Goal: Check status: Check status

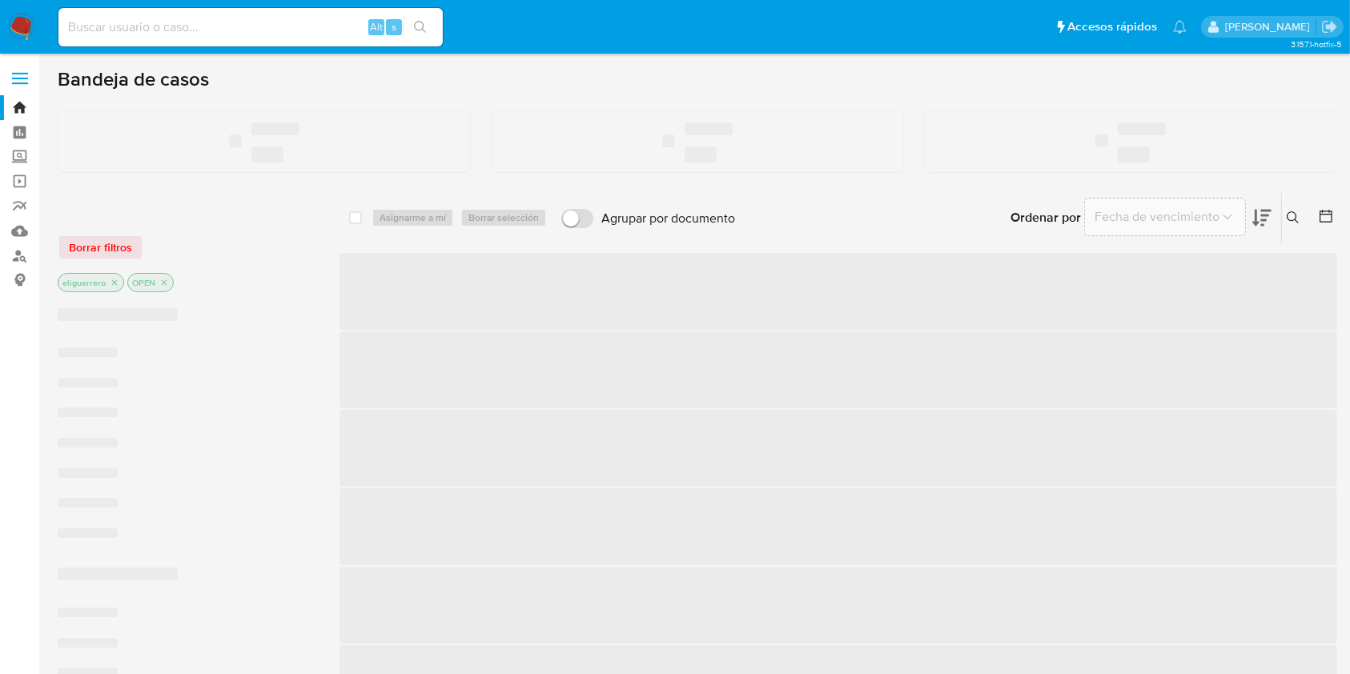
click at [146, 28] on input at bounding box center [250, 27] width 384 height 21
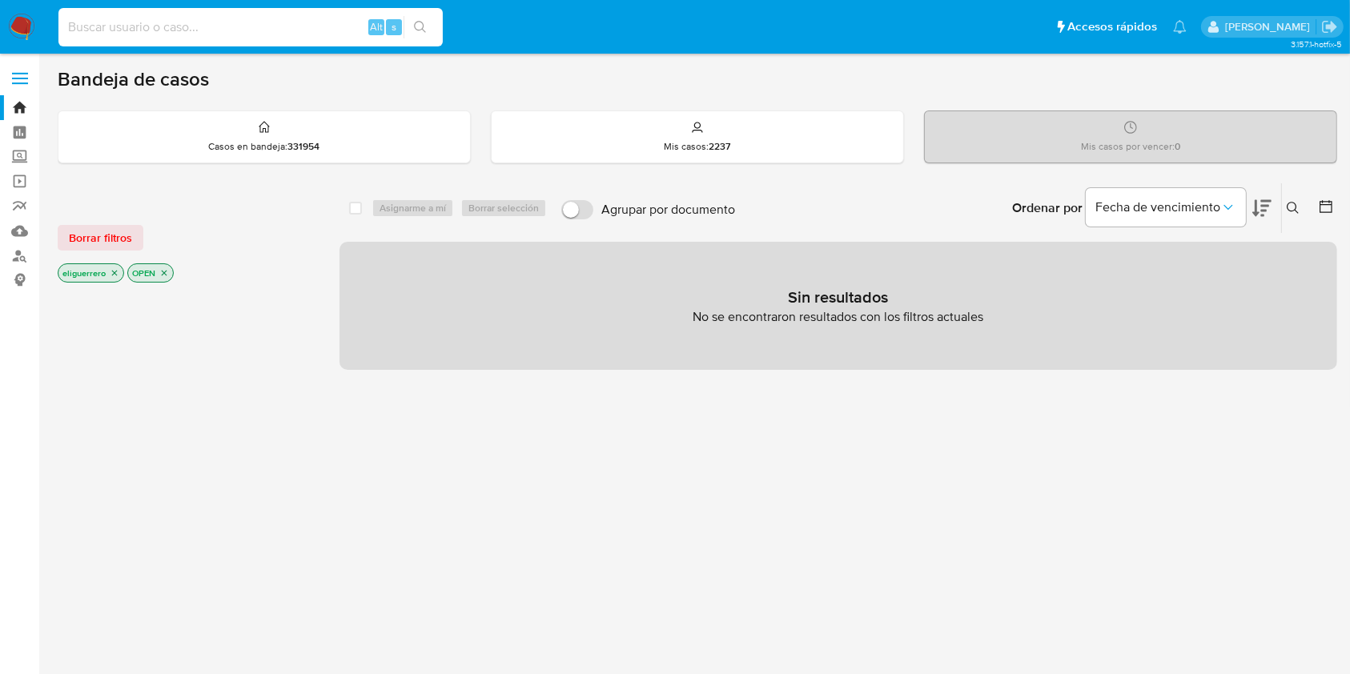
paste input "2190552463"
type input "2190552463"
click at [420, 22] on icon "search-icon" at bounding box center [420, 27] width 13 height 13
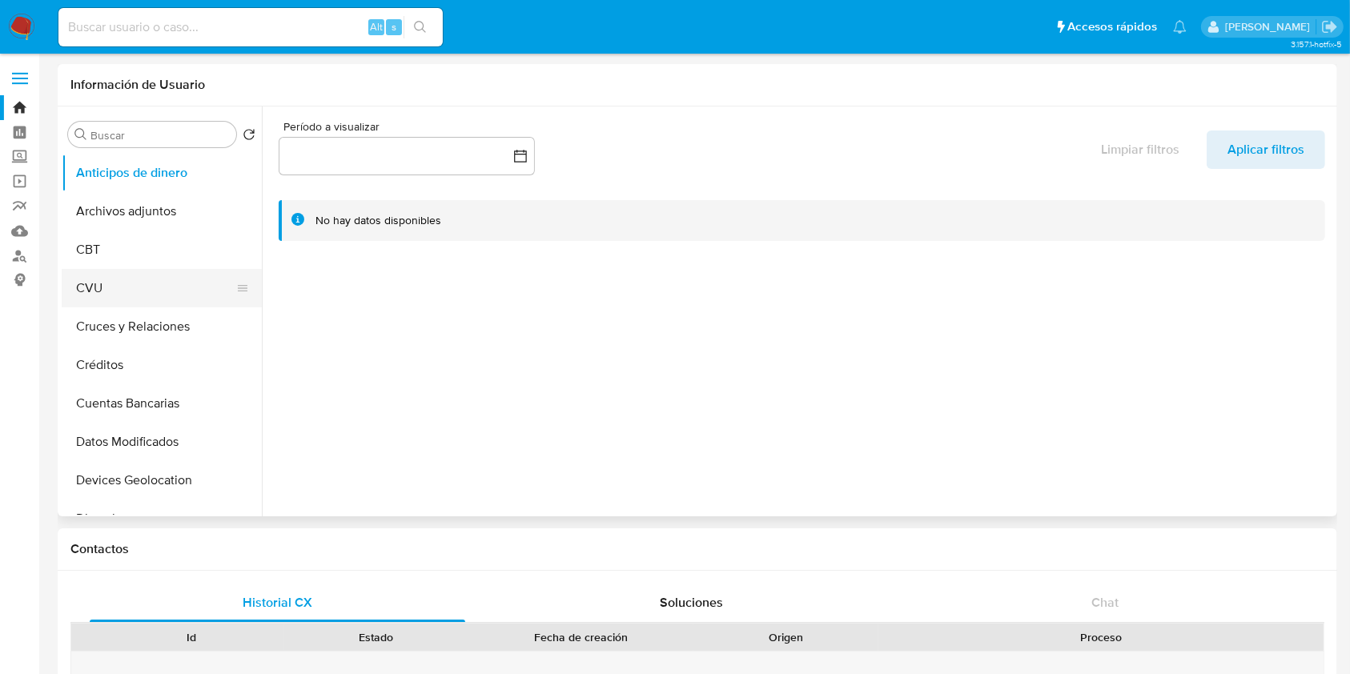
select select "10"
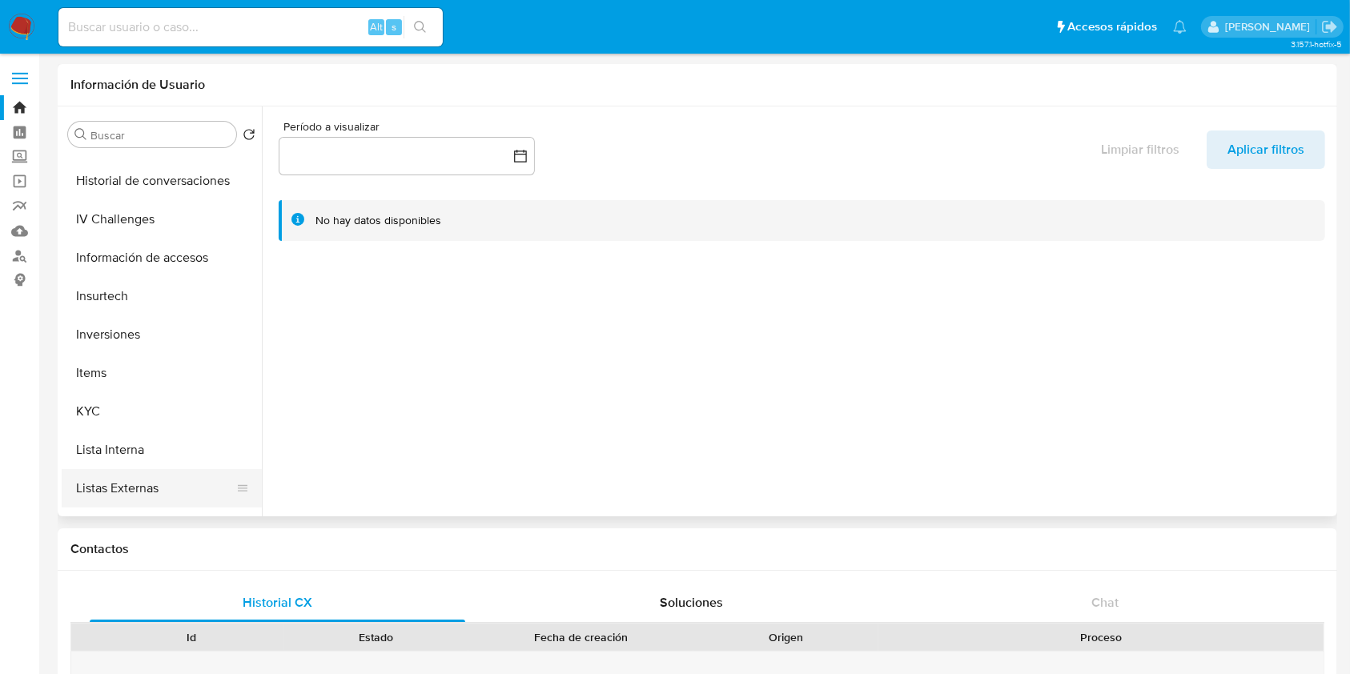
scroll to position [640, 0]
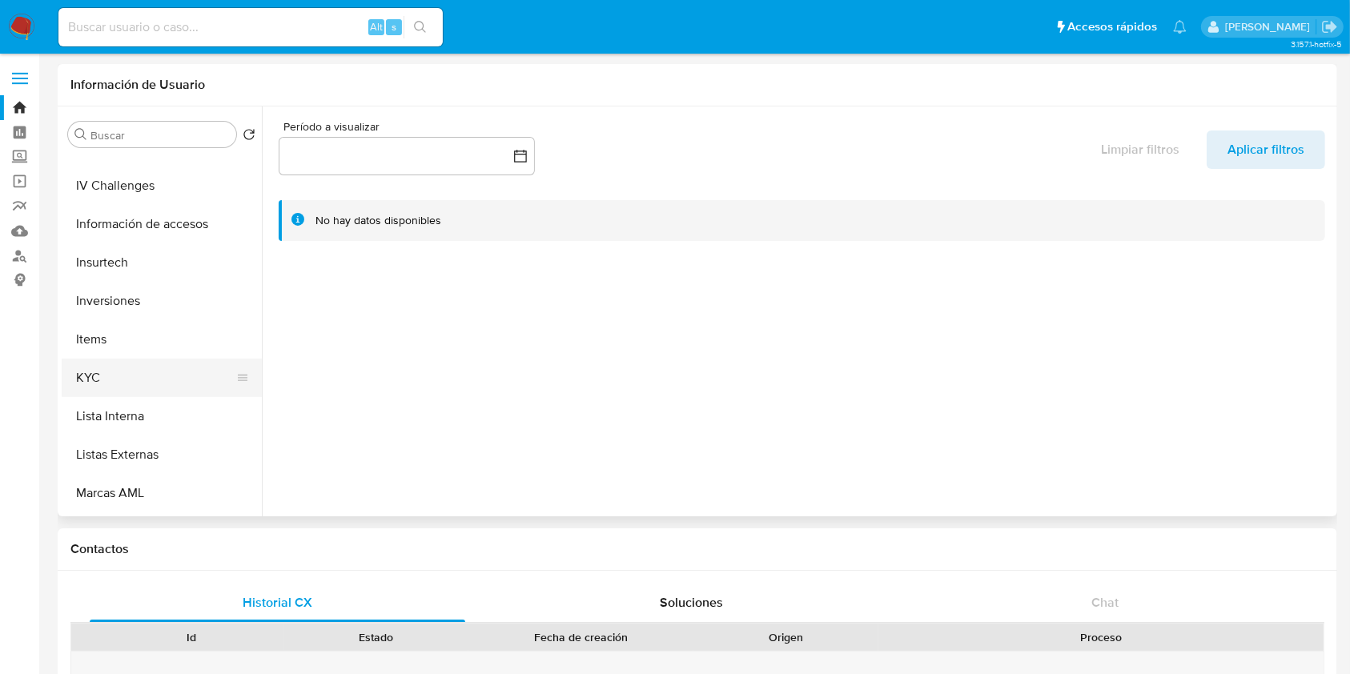
click at [96, 373] on button "KYC" at bounding box center [155, 378] width 187 height 38
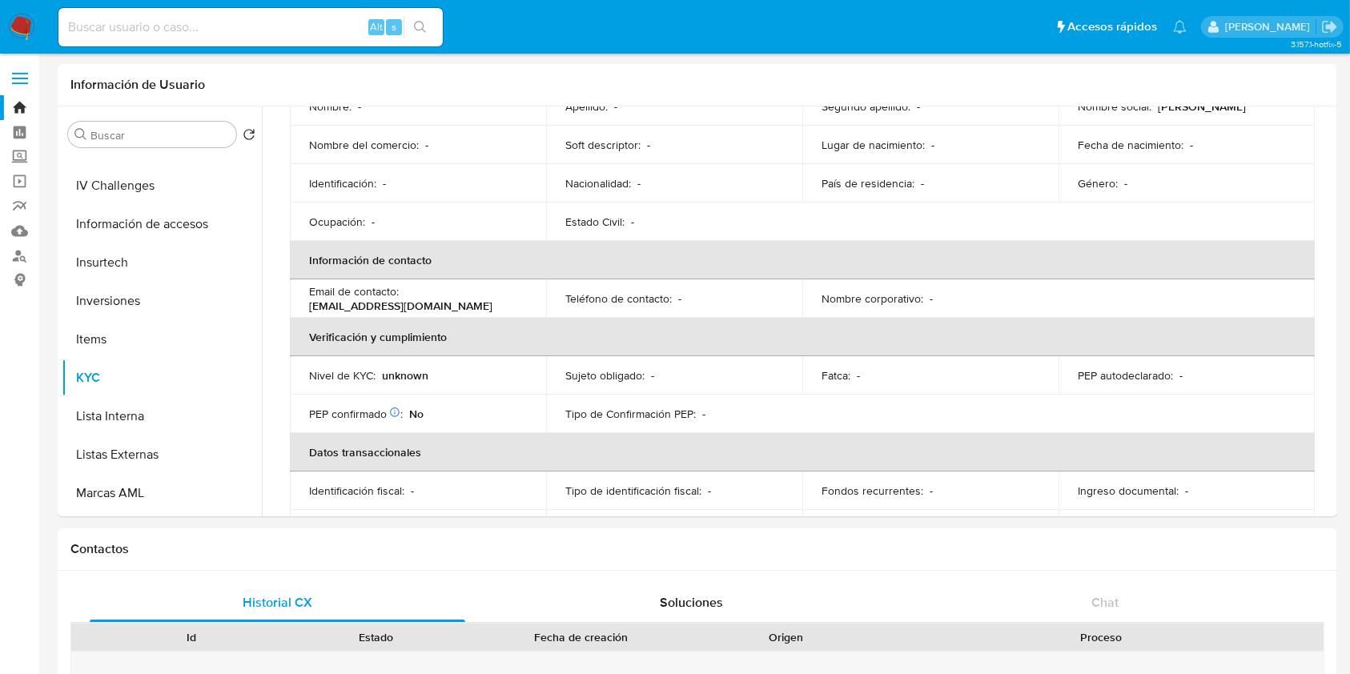
scroll to position [213, 0]
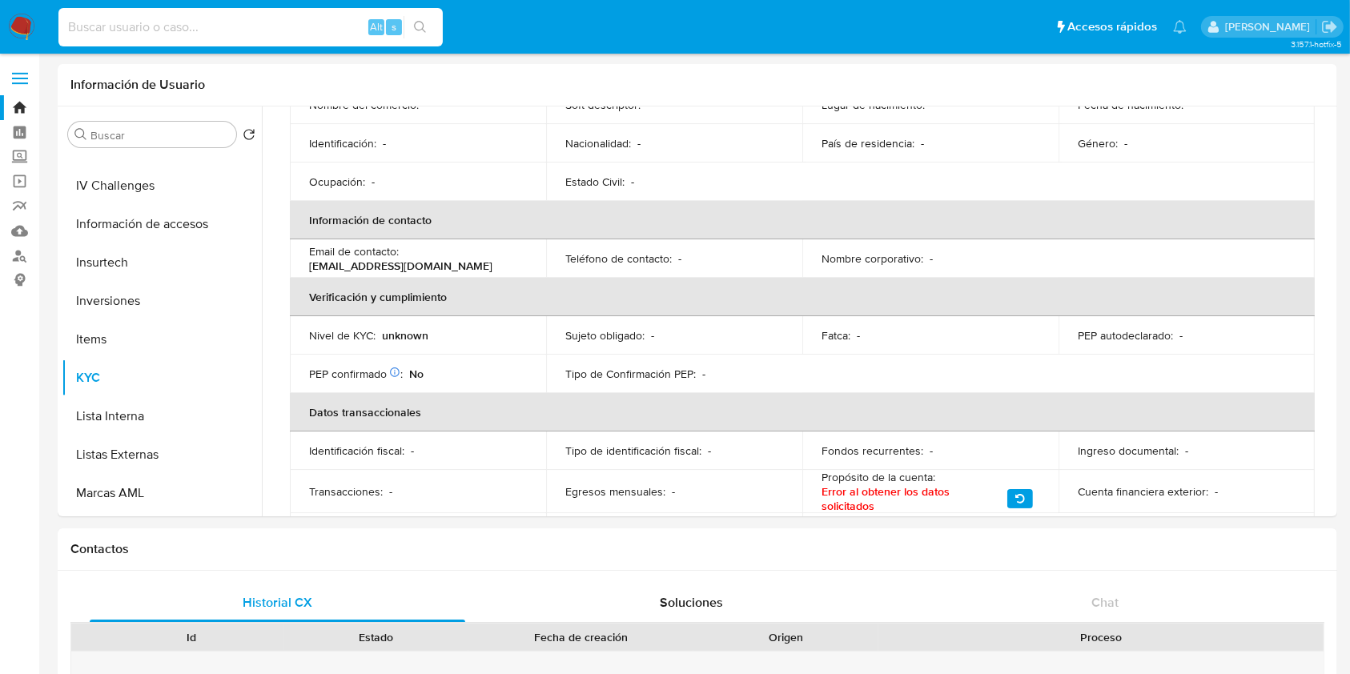
click at [155, 31] on input at bounding box center [250, 27] width 384 height 21
paste input "303487584"
type input "303487584"
click at [421, 19] on button "search-icon" at bounding box center [420, 27] width 33 height 22
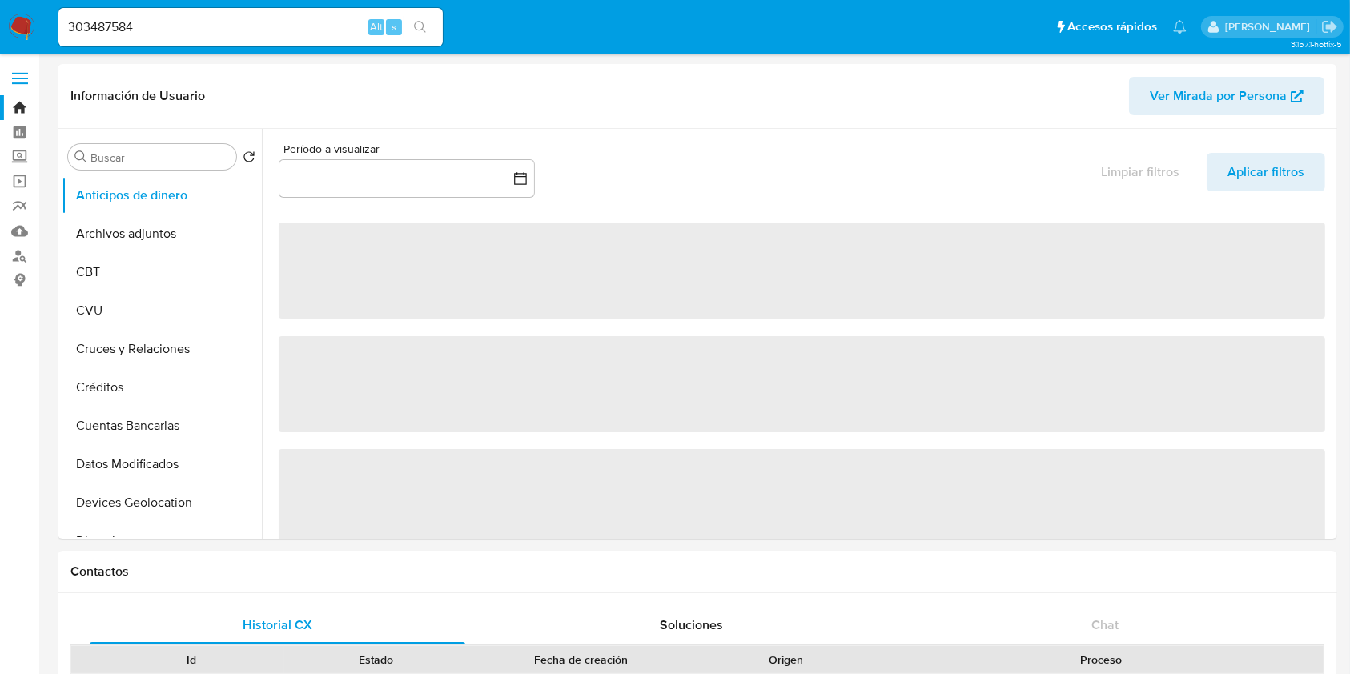
select select "10"
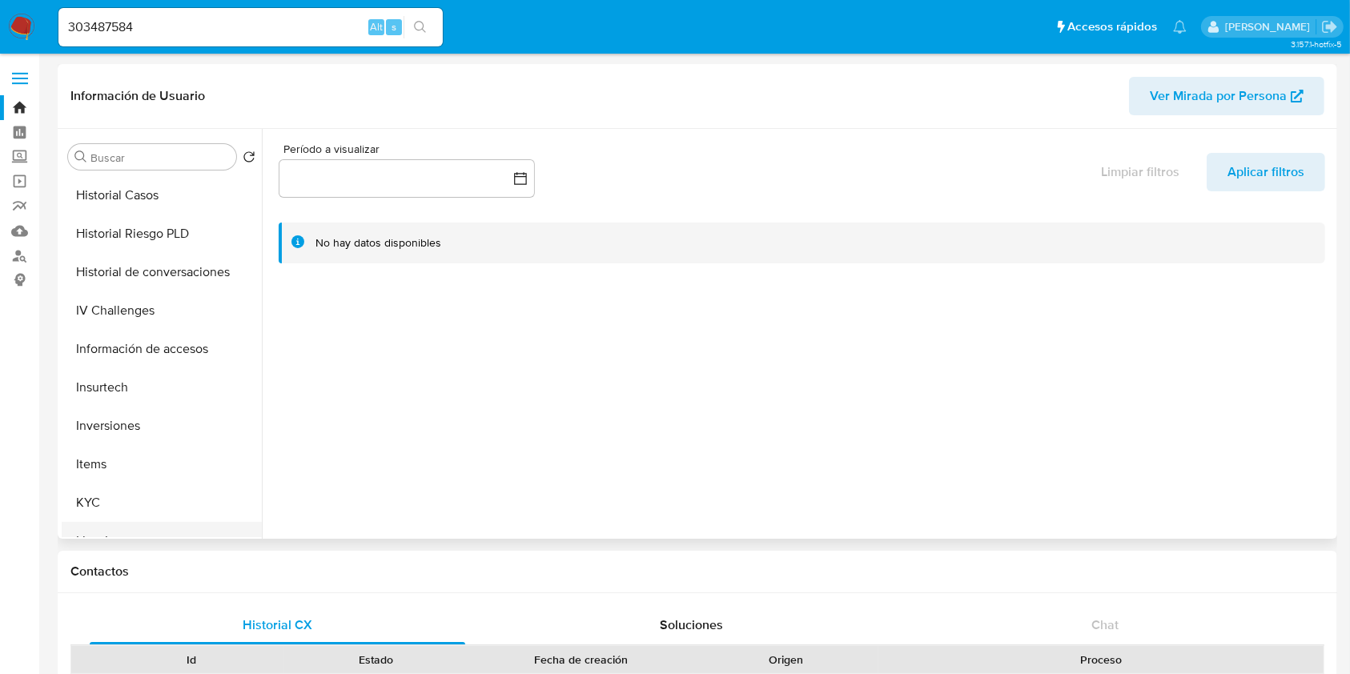
scroll to position [640, 0]
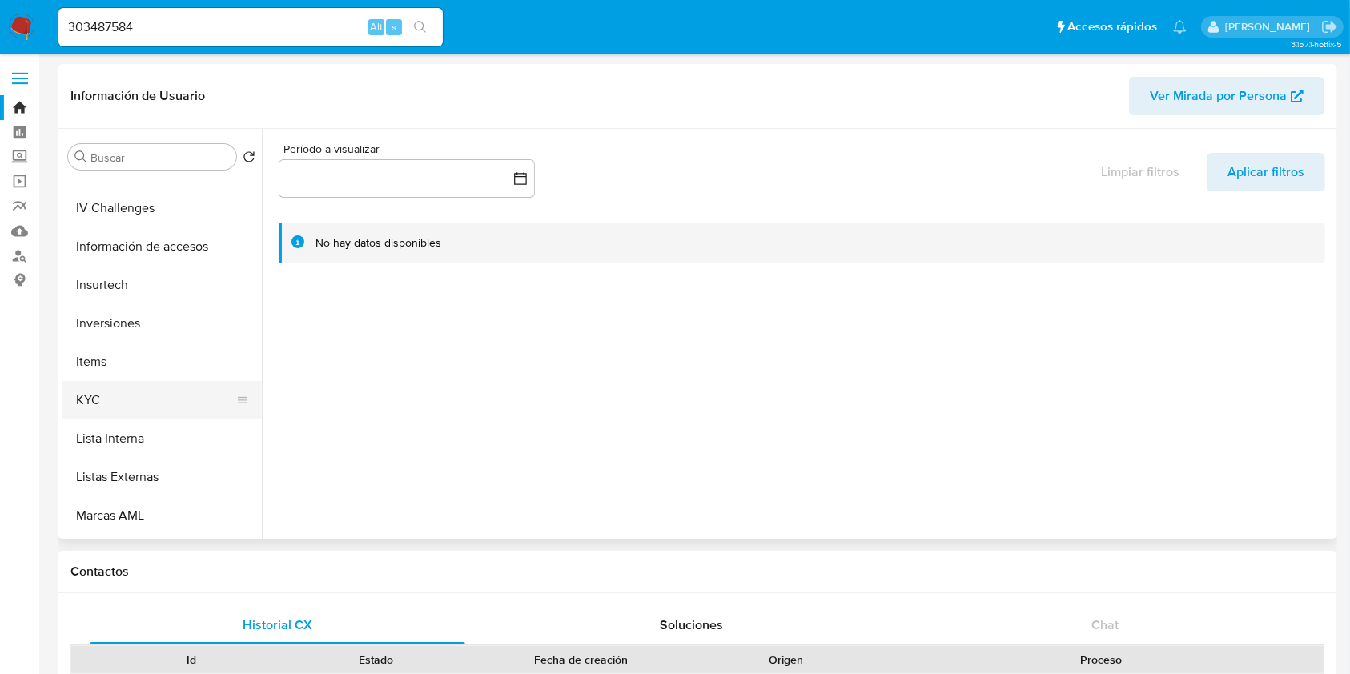
click at [94, 394] on button "KYC" at bounding box center [155, 400] width 187 height 38
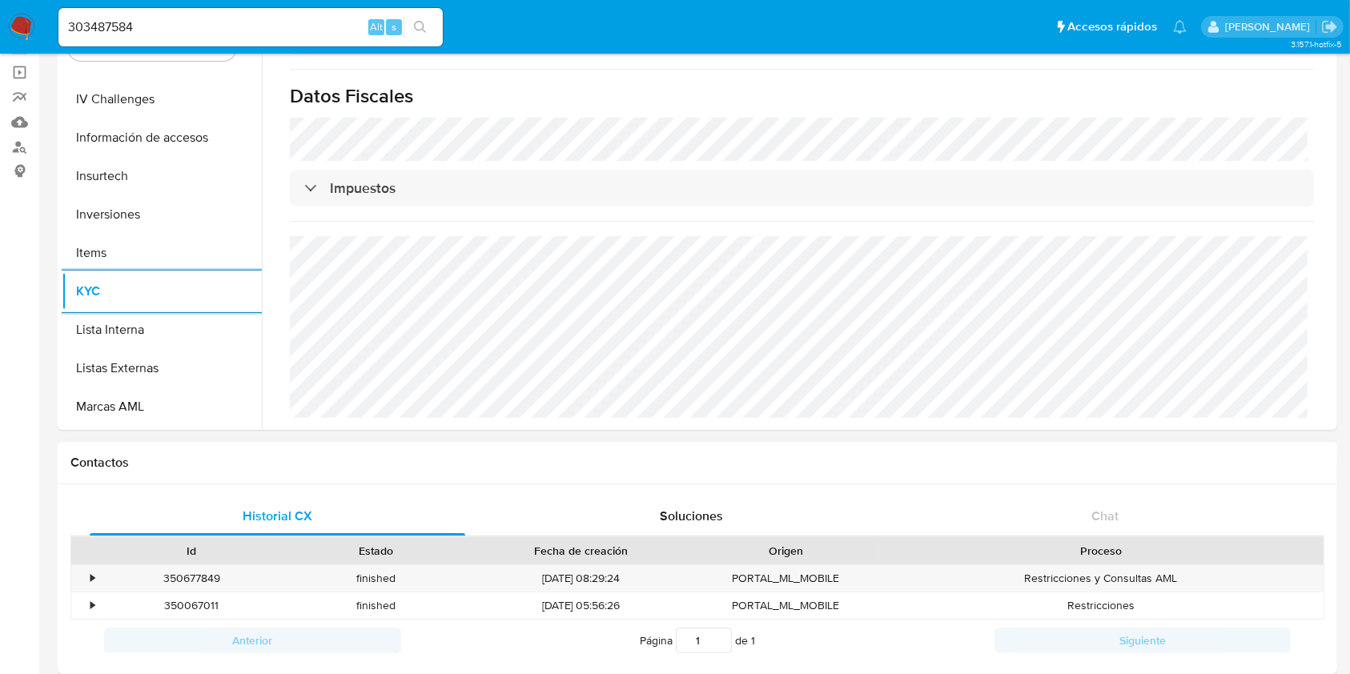
scroll to position [533, 0]
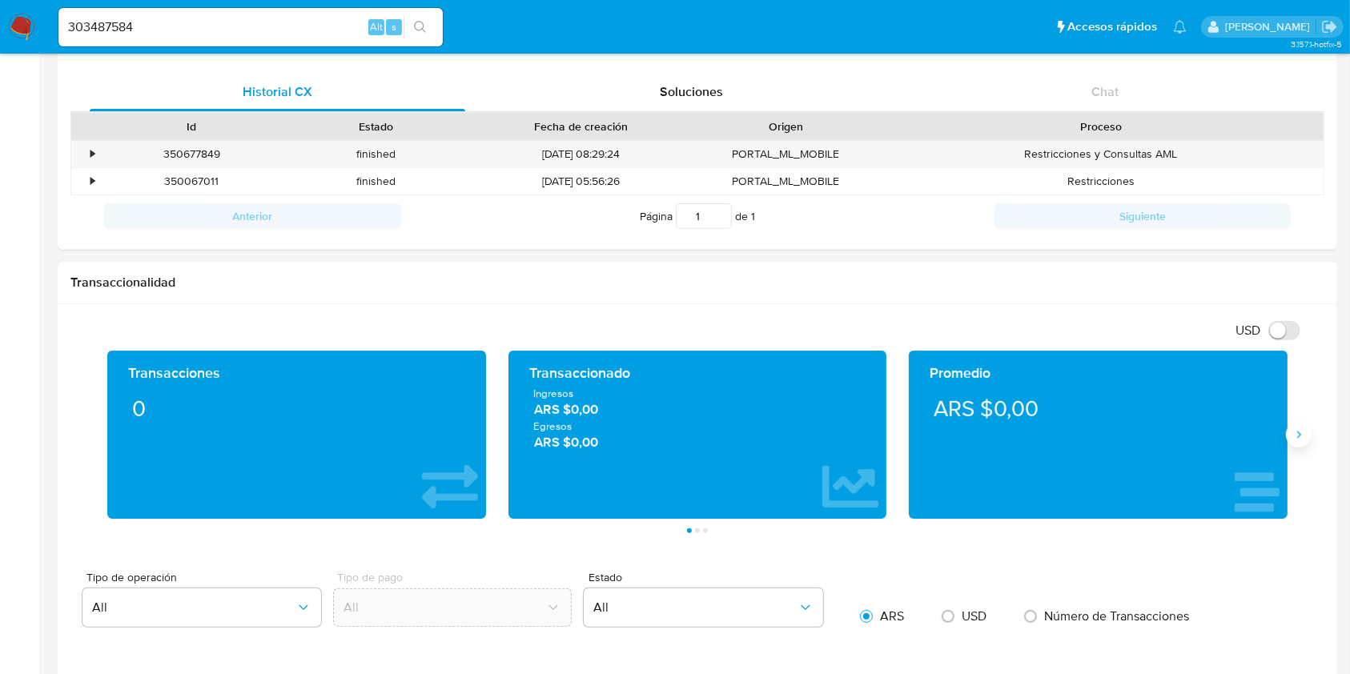
click at [1300, 445] on button "Siguiente" at bounding box center [1299, 435] width 26 height 26
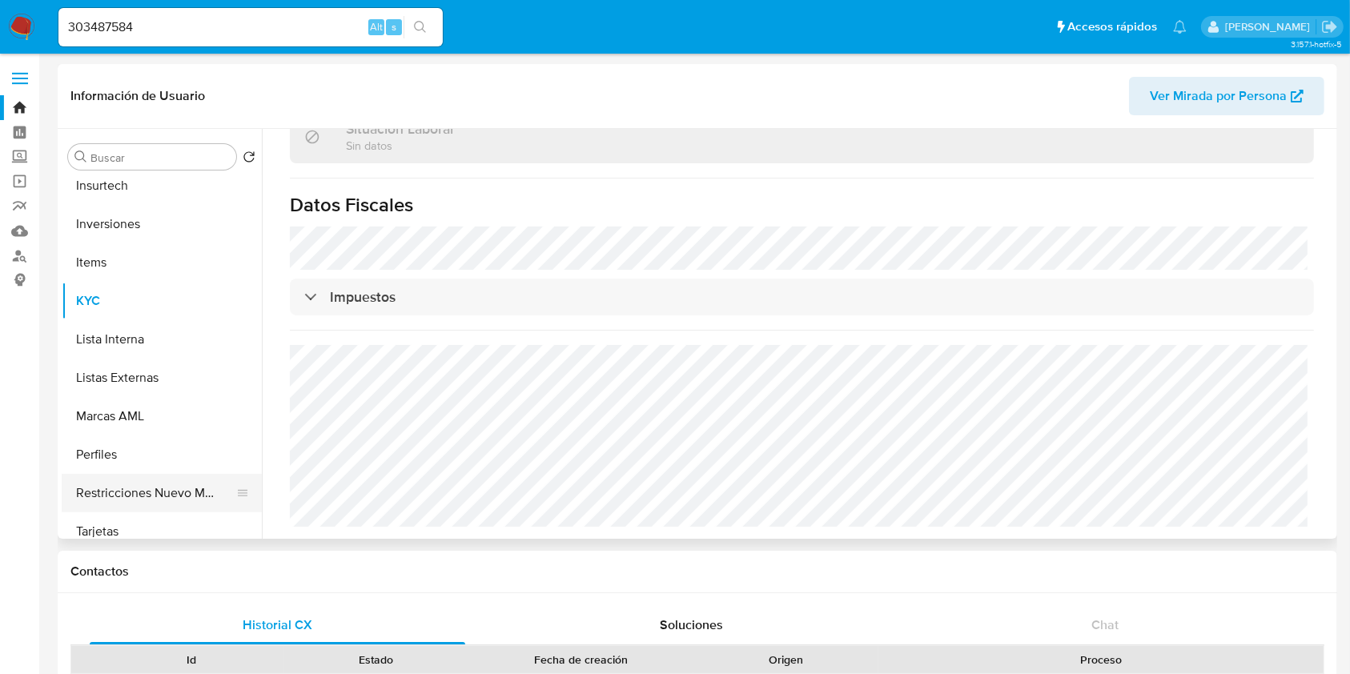
scroll to position [753, 0]
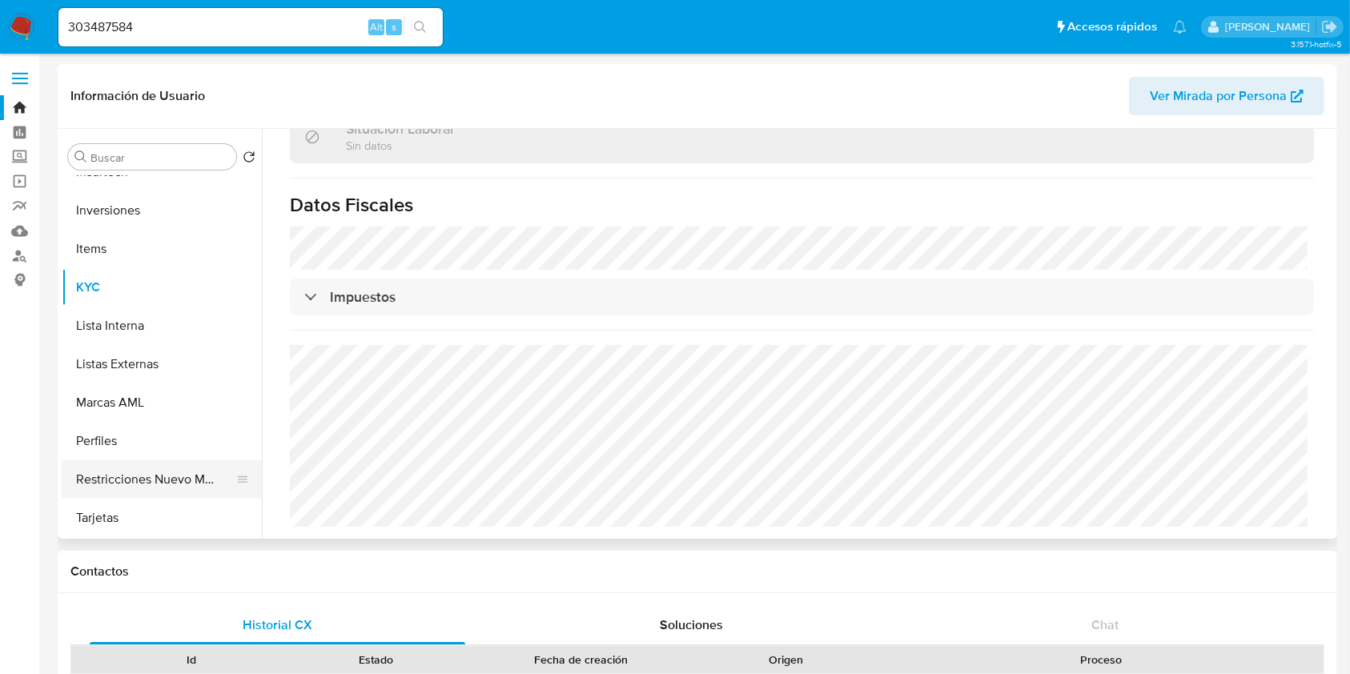
click at [167, 479] on button "Restricciones Nuevo Mundo" at bounding box center [155, 479] width 187 height 38
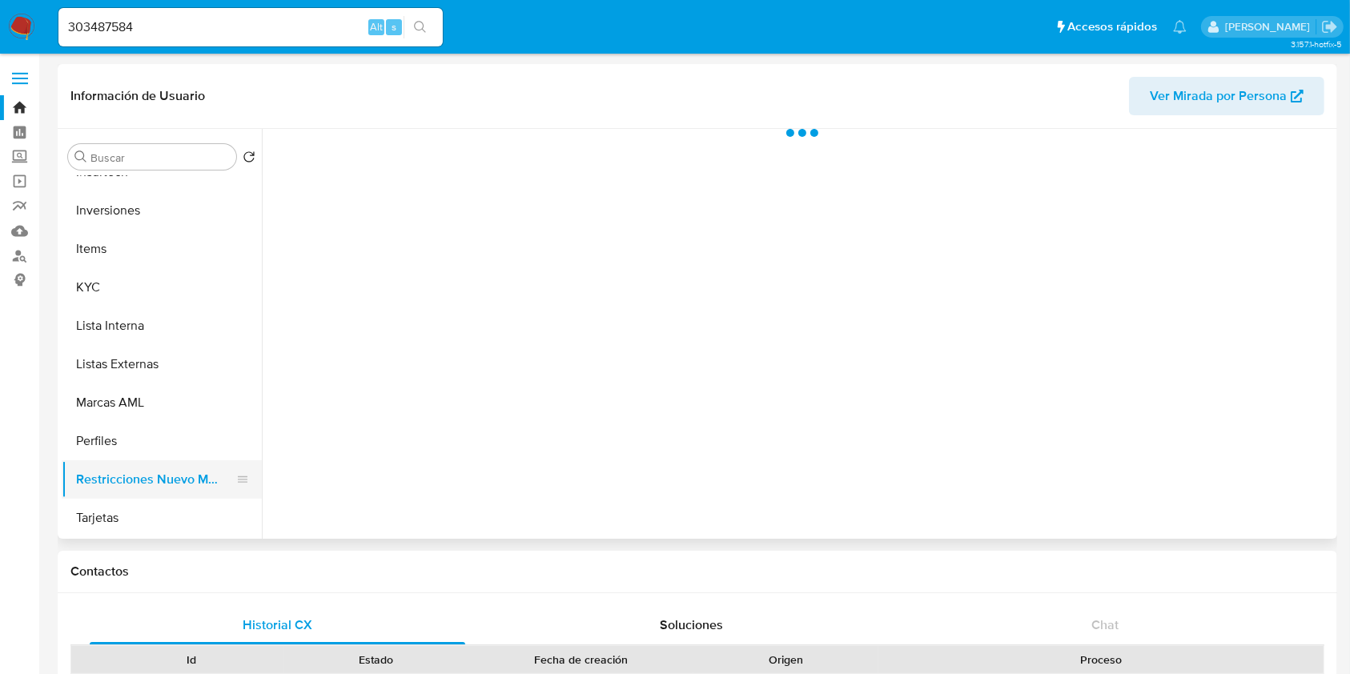
scroll to position [0, 0]
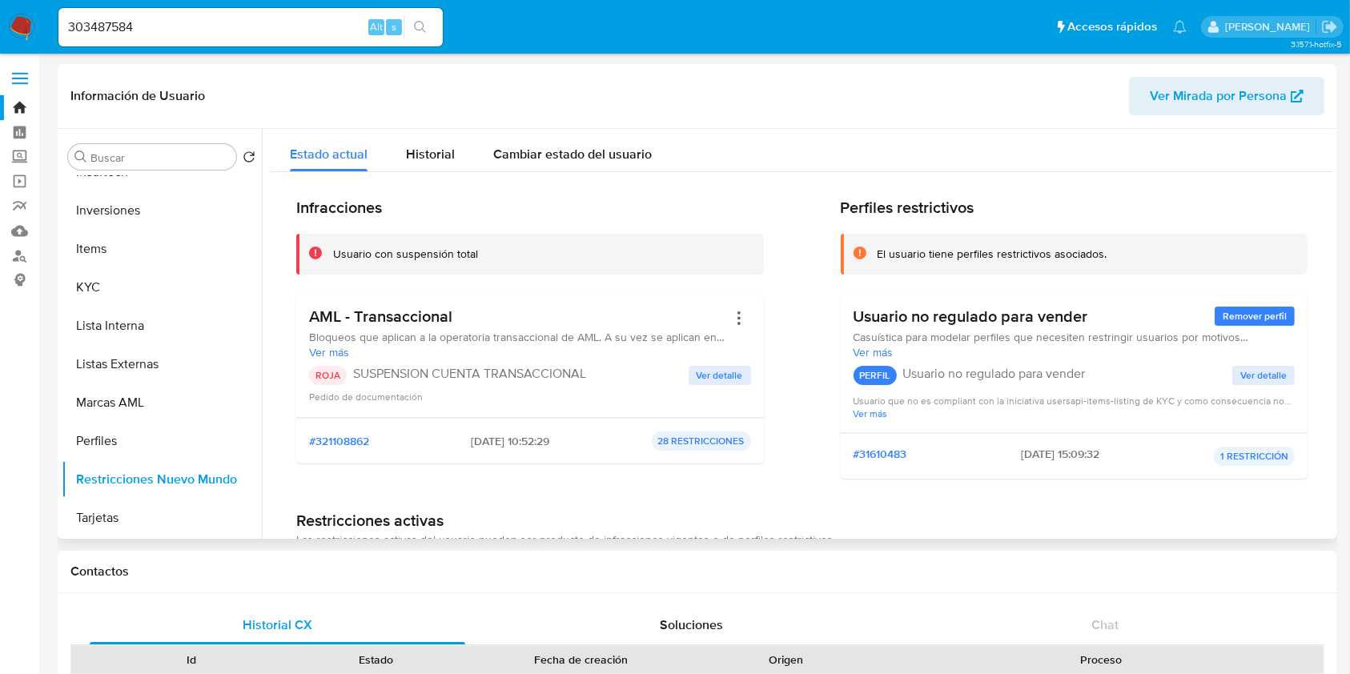
drag, startPoint x: 456, startPoint y: 444, endPoint x: 508, endPoint y: 444, distance: 52.0
click at [508, 444] on span "[DATE] 10:52:29" at bounding box center [510, 441] width 78 height 14
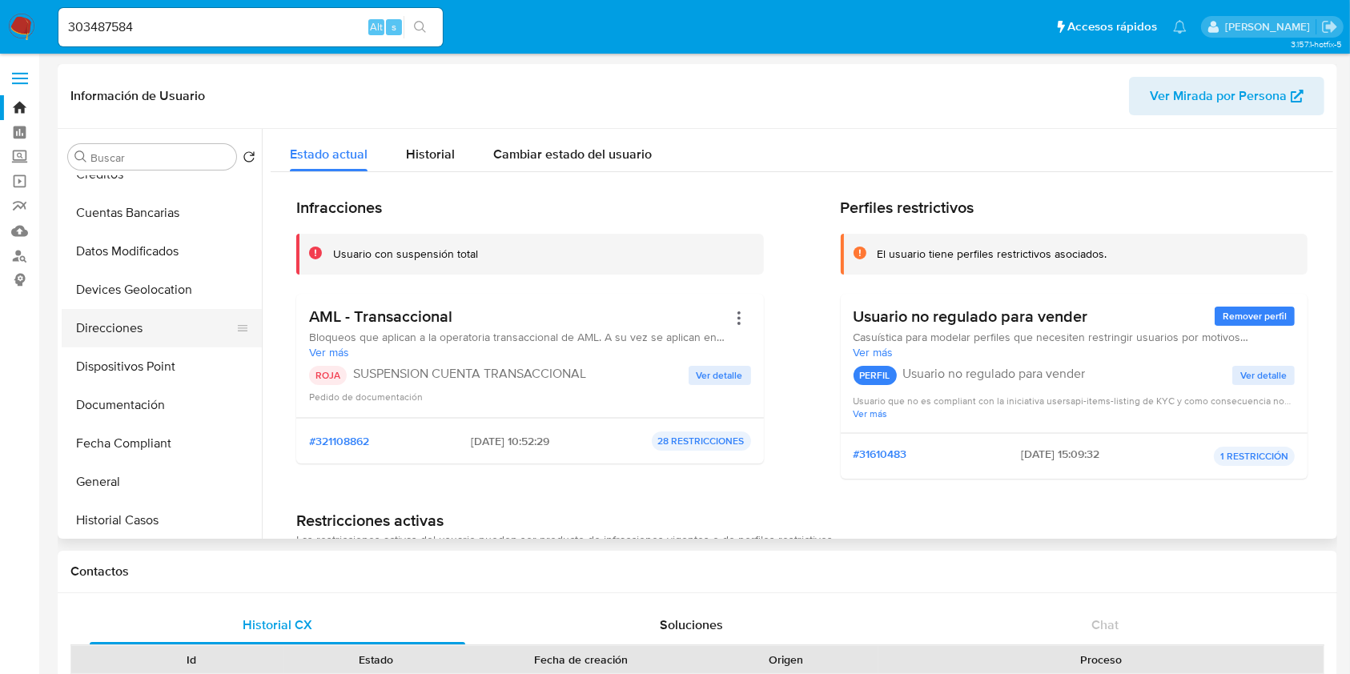
scroll to position [327, 0]
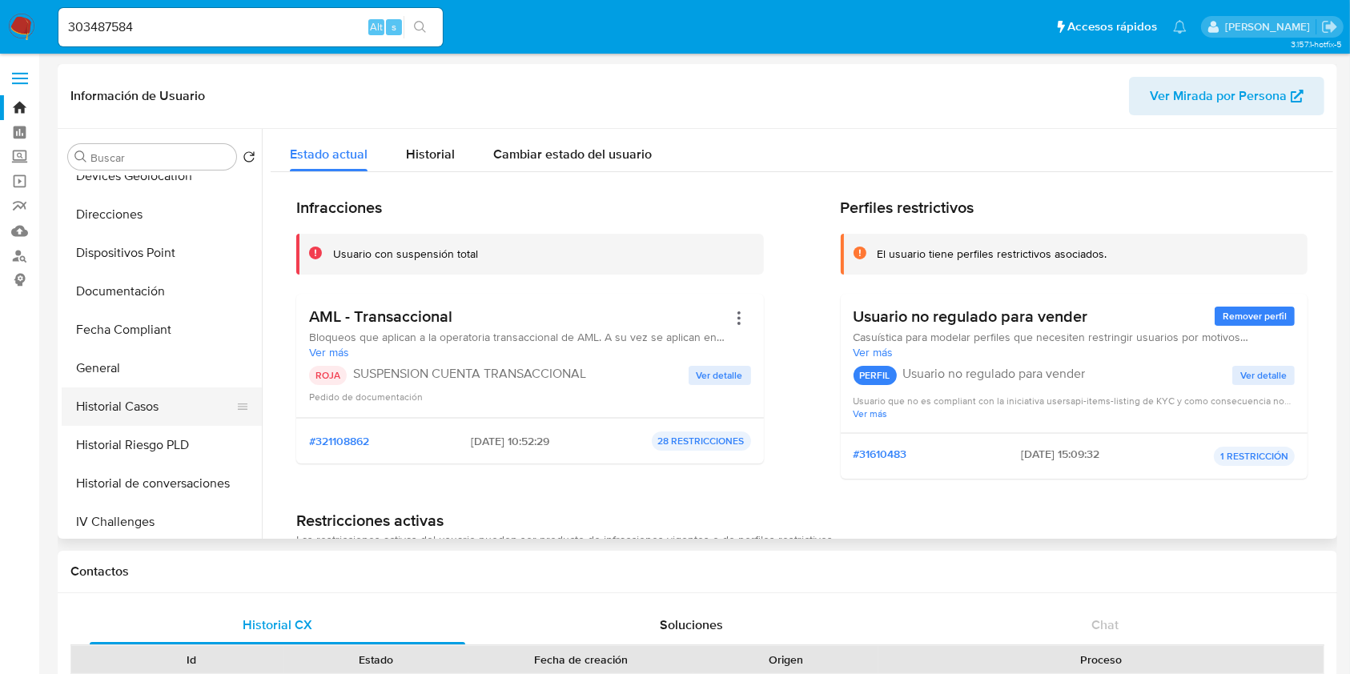
click at [122, 408] on button "Historial Casos" at bounding box center [155, 406] width 187 height 38
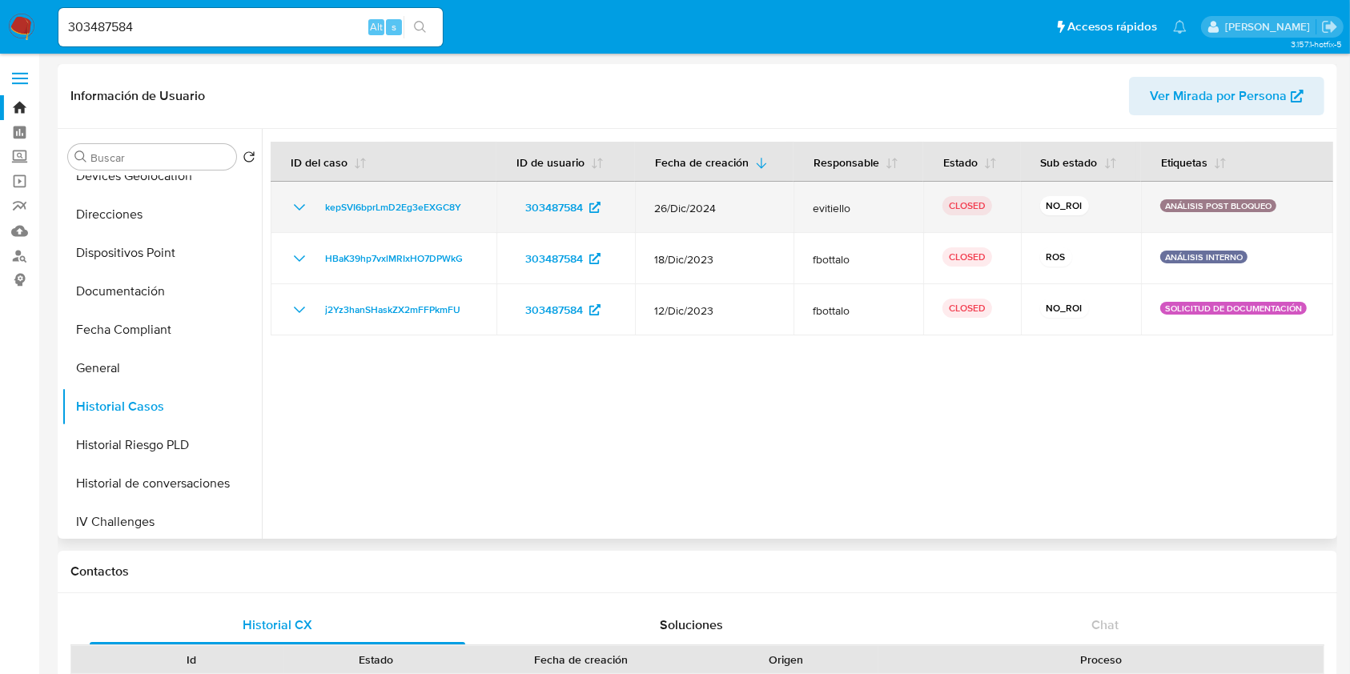
click at [302, 207] on icon "Mostrar/Ocultar" at bounding box center [299, 207] width 19 height 19
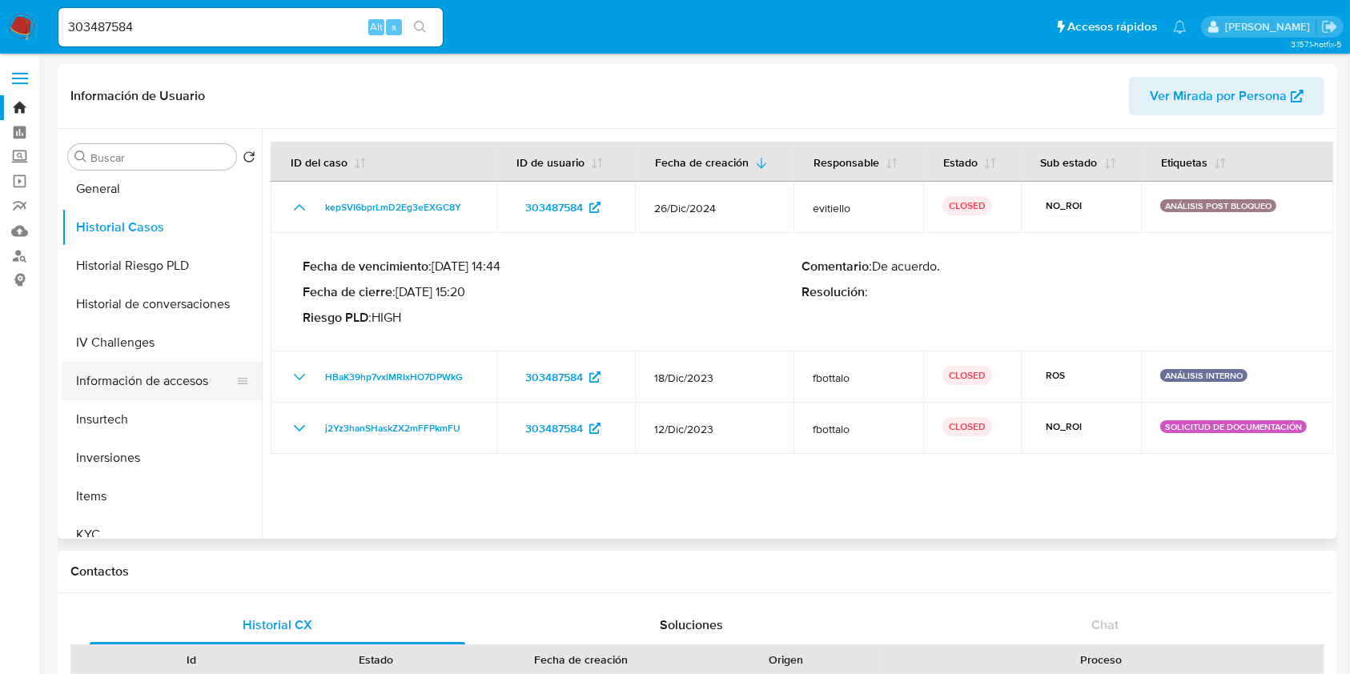
scroll to position [747, 0]
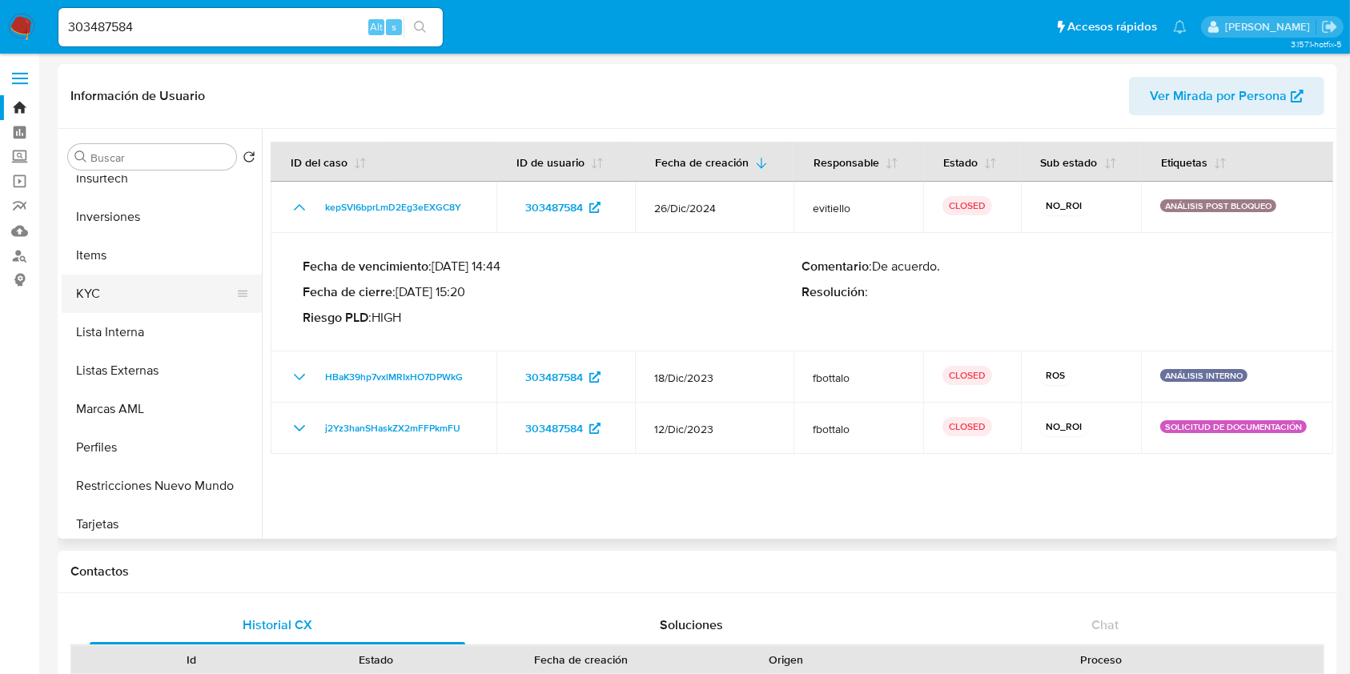
click at [106, 294] on button "KYC" at bounding box center [155, 294] width 187 height 38
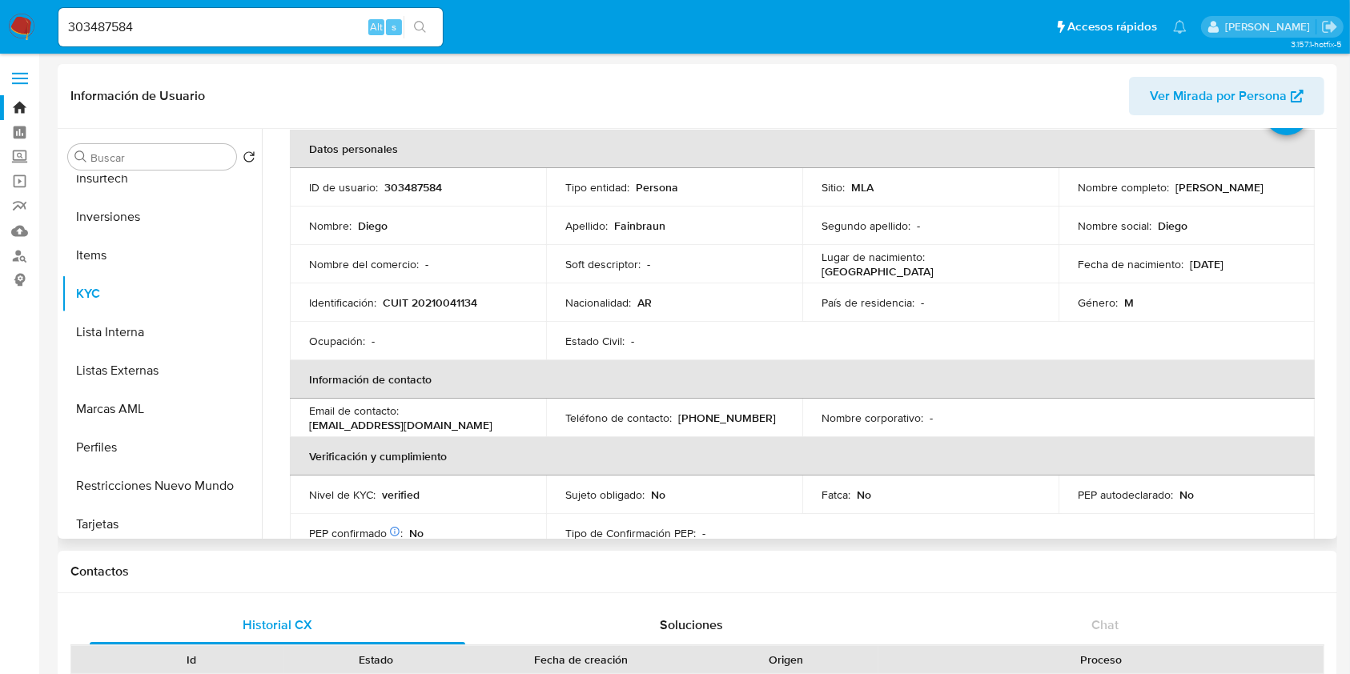
scroll to position [106, 0]
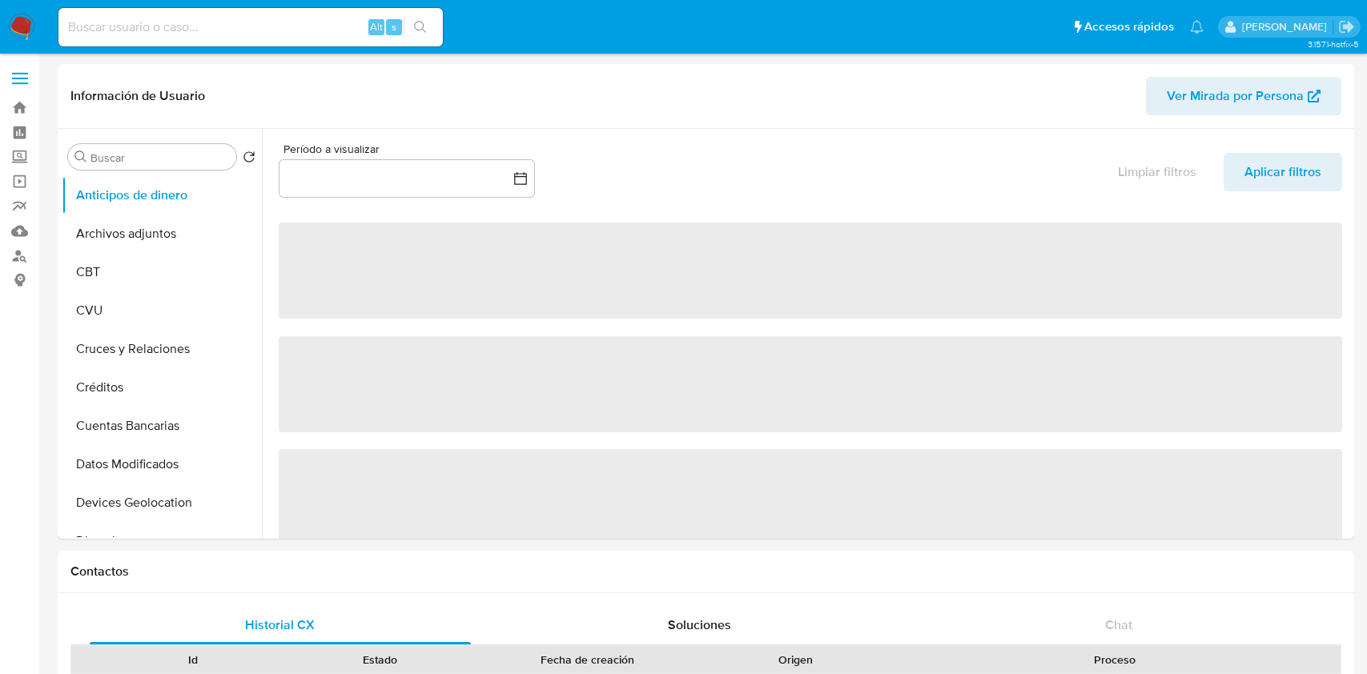
select select "10"
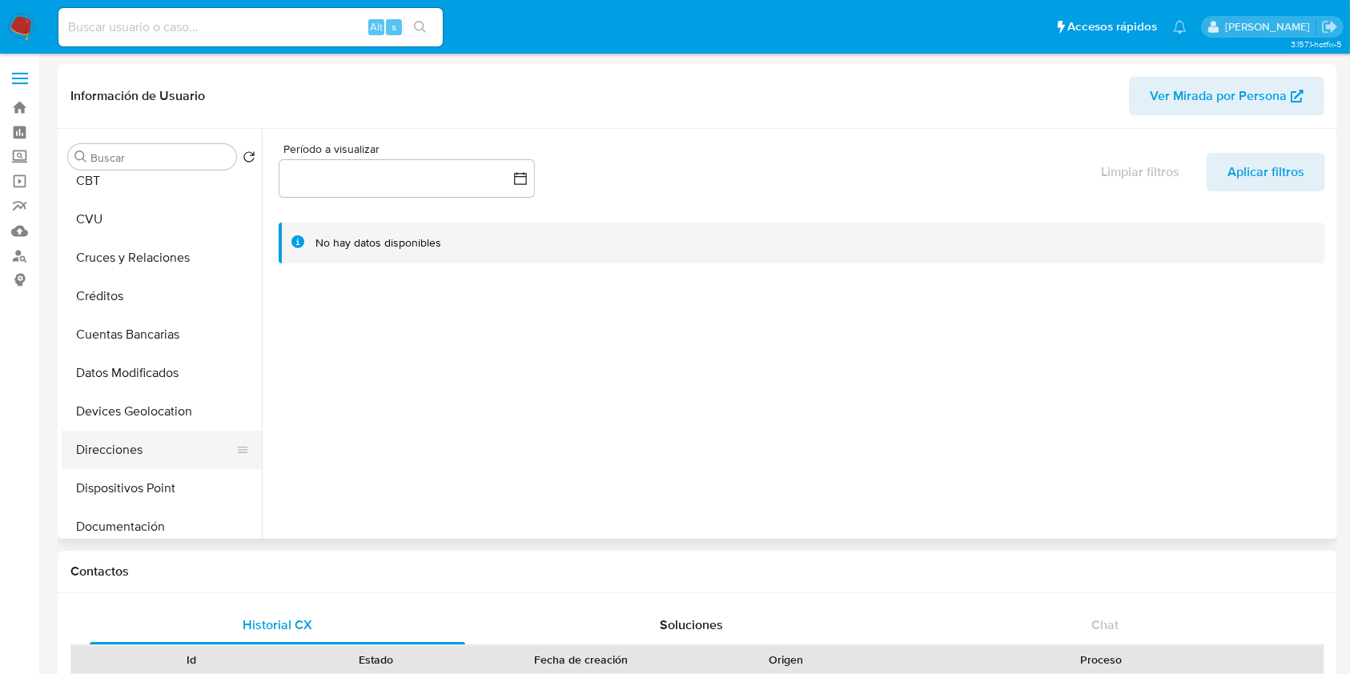
scroll to position [213, 0]
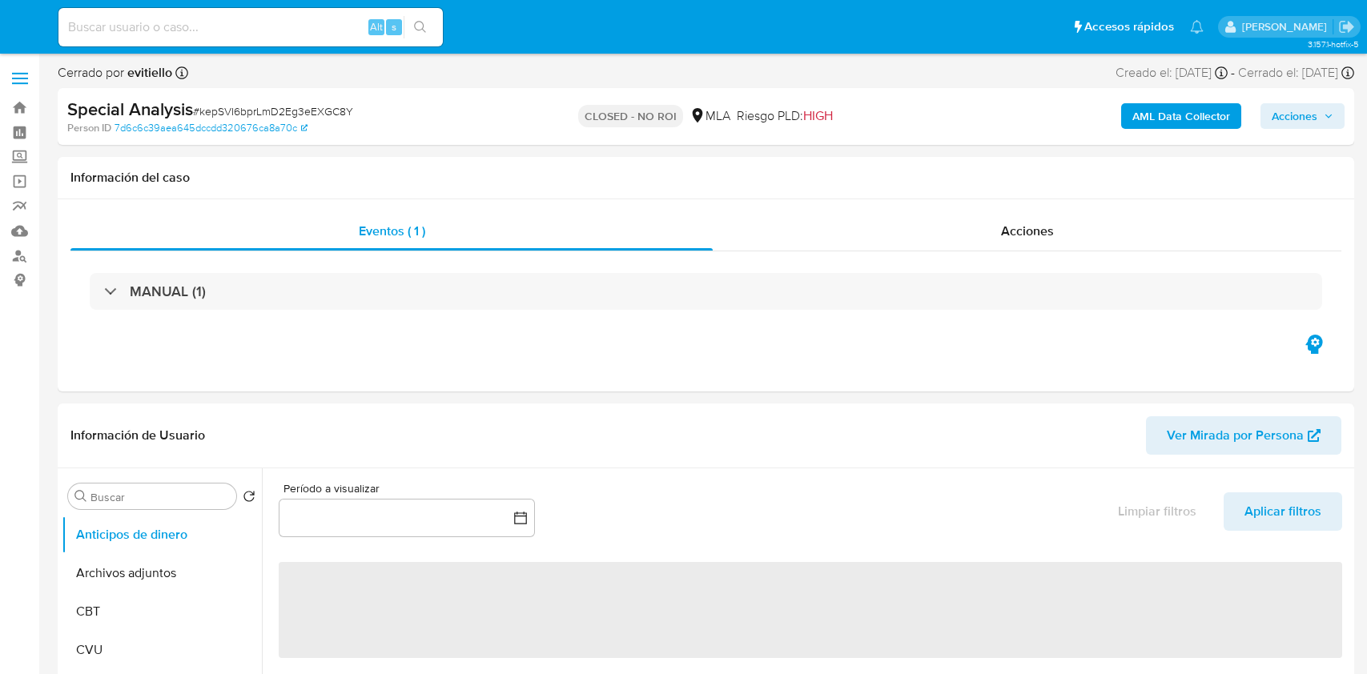
select select "10"
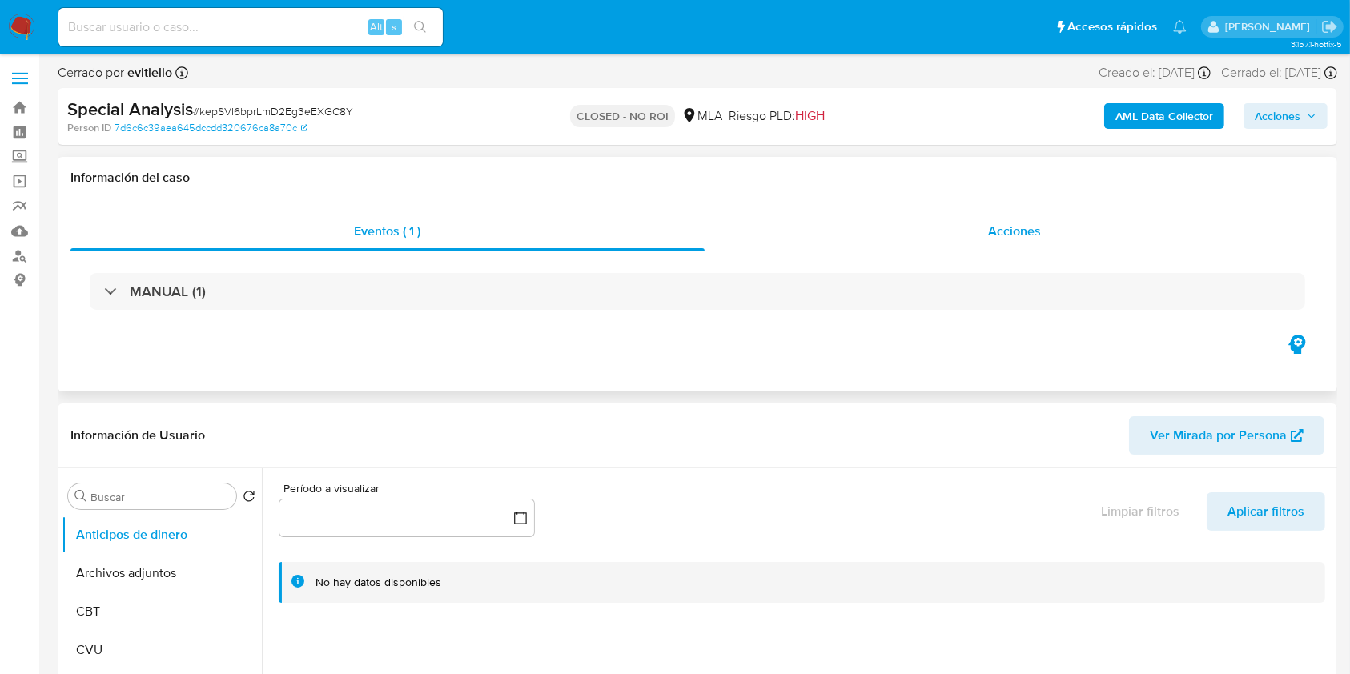
click at [1022, 232] on span "Acciones" at bounding box center [1014, 231] width 53 height 18
